Goal: Transaction & Acquisition: Book appointment/travel/reservation

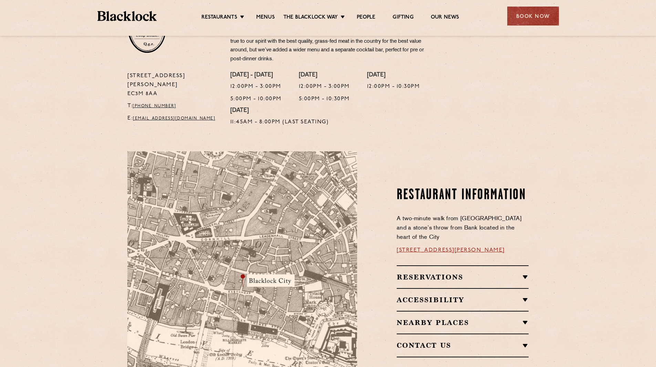
scroll to position [310, 0]
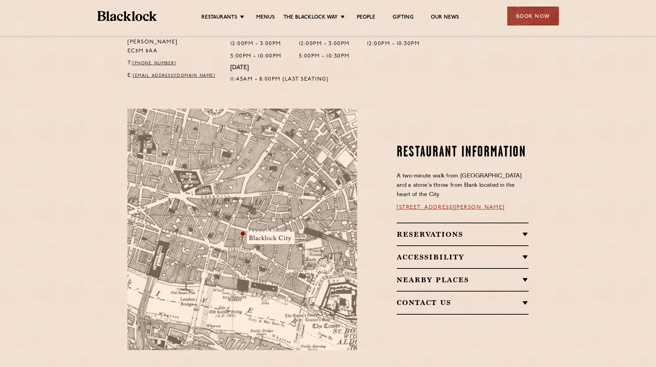
click at [500, 230] on h2 "Reservations" at bounding box center [463, 234] width 132 height 8
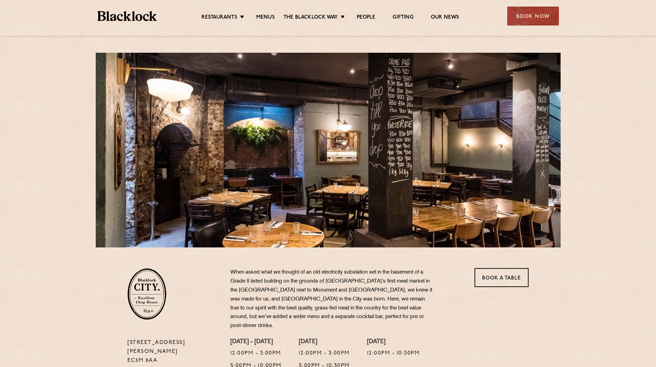
scroll to position [0, 0]
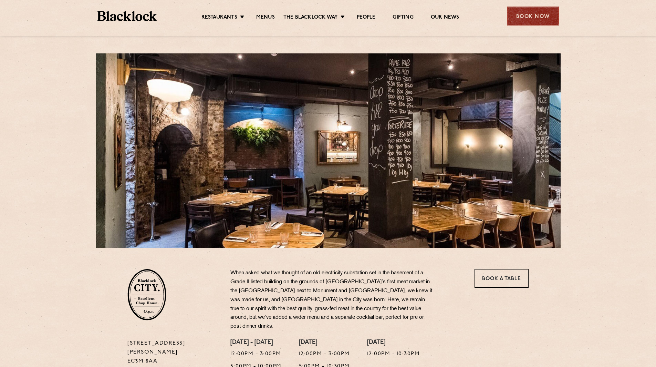
click at [538, 17] on div "Book Now" at bounding box center [533, 16] width 52 height 19
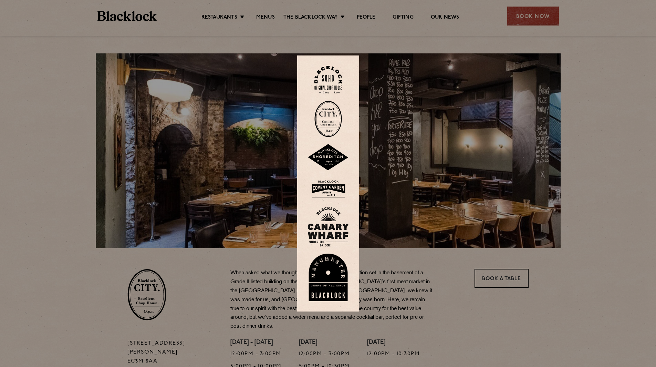
drag, startPoint x: 334, startPoint y: 125, endPoint x: 352, endPoint y: 128, distance: 18.1
click at [334, 125] on img at bounding box center [328, 119] width 28 height 36
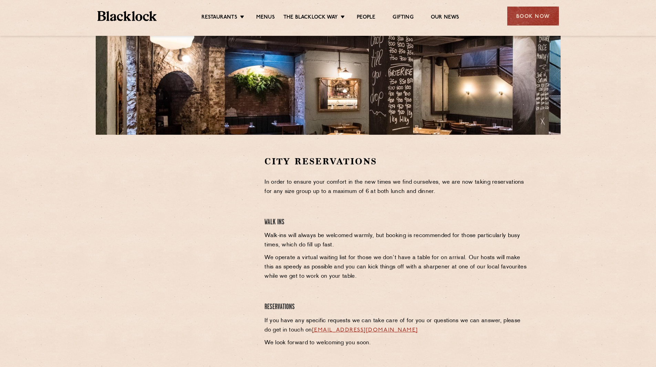
scroll to position [138, 0]
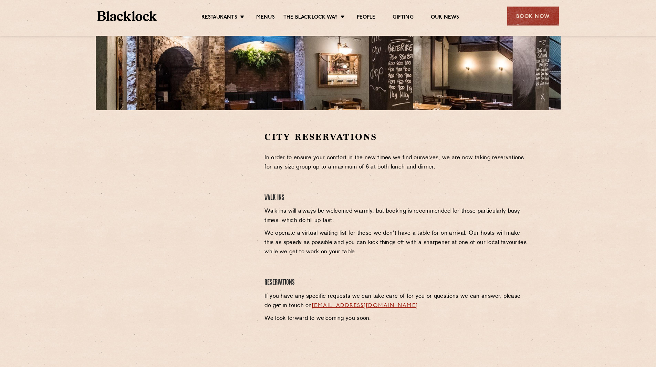
click at [156, 311] on div at bounding box center [190, 235] width 137 height 208
